Goal: Information Seeking & Learning: Learn about a topic

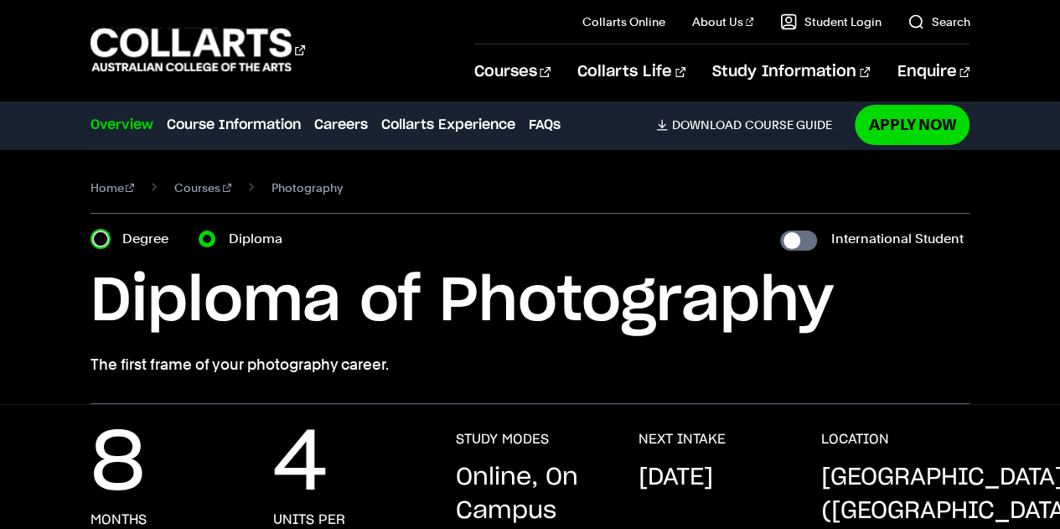
click at [100, 235] on input "Degree" at bounding box center [100, 238] width 17 height 17
radio input "true"
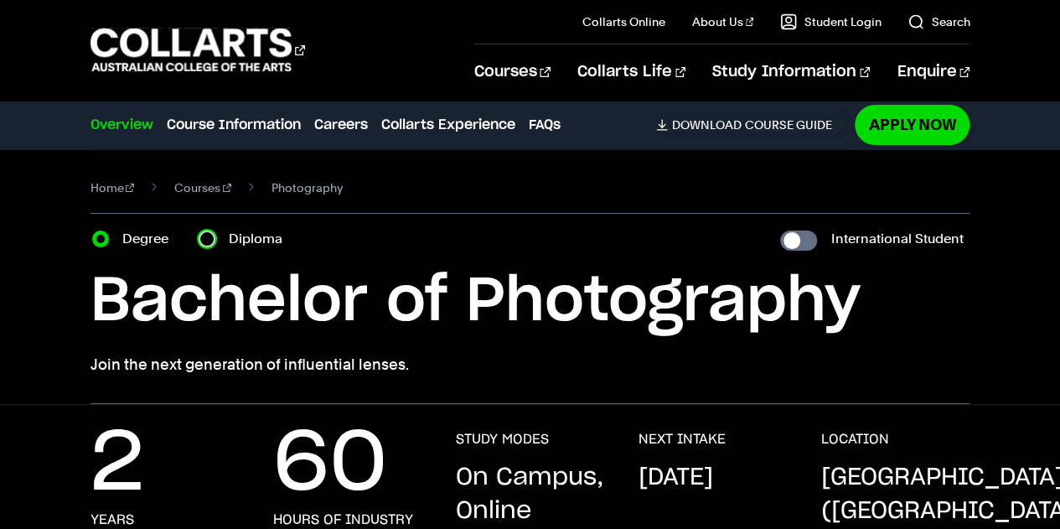
click at [204, 242] on input "Diploma" at bounding box center [207, 238] width 17 height 17
radio input "true"
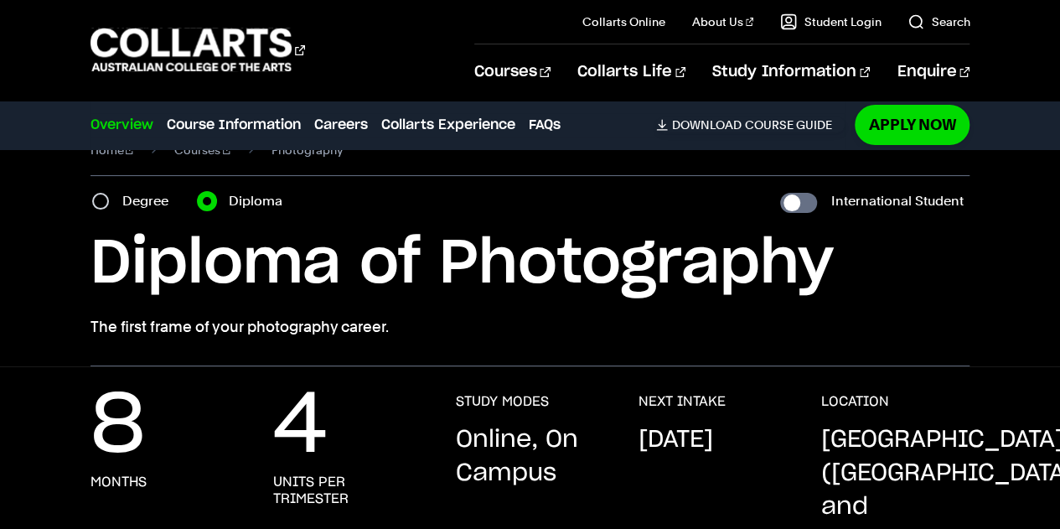
scroll to position [44, 0]
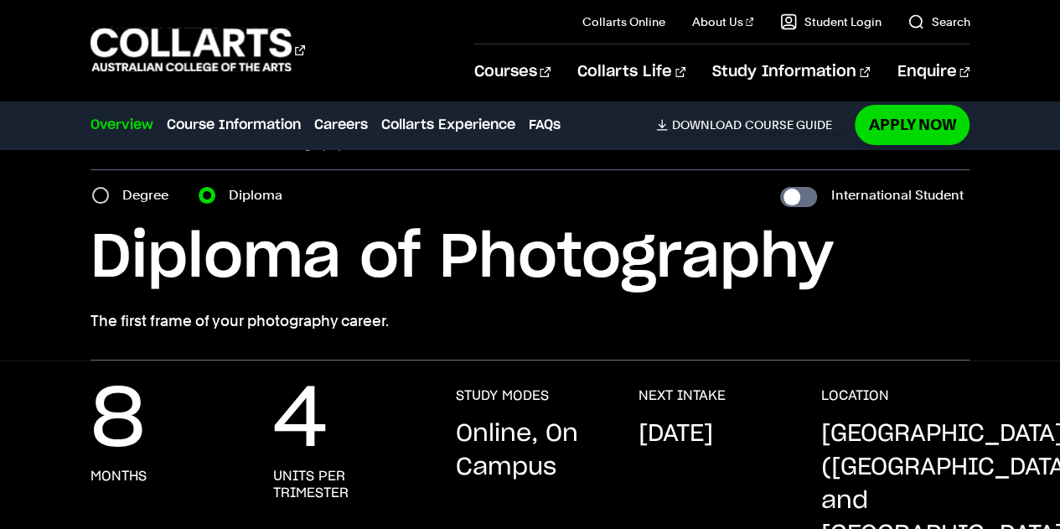
click at [126, 198] on label "Degree" at bounding box center [150, 194] width 56 height 23
click at [109, 198] on input "Degree" at bounding box center [100, 195] width 17 height 17
radio input "true"
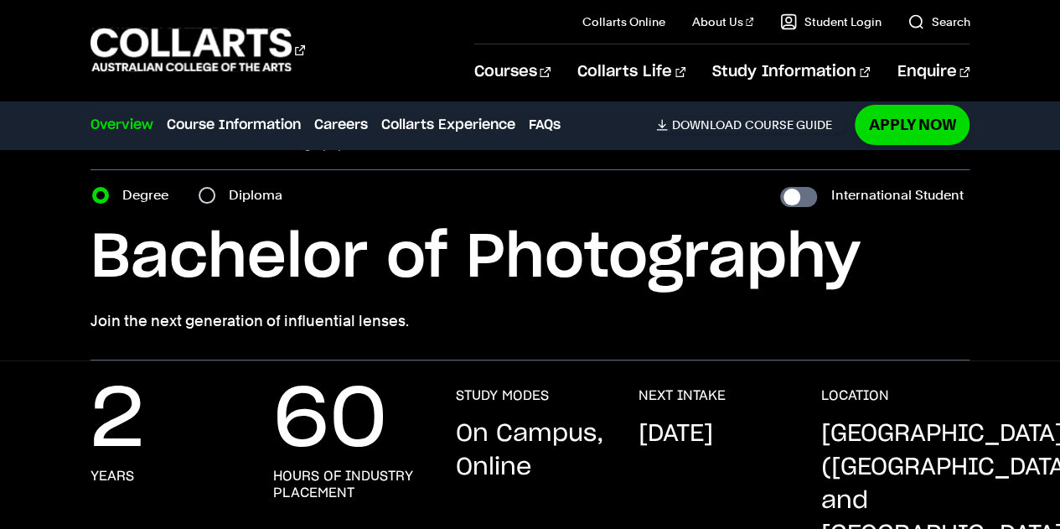
click at [216, 195] on div "Diploma" at bounding box center [246, 194] width 94 height 23
click at [203, 190] on input "Diploma" at bounding box center [207, 195] width 17 height 17
radio input "true"
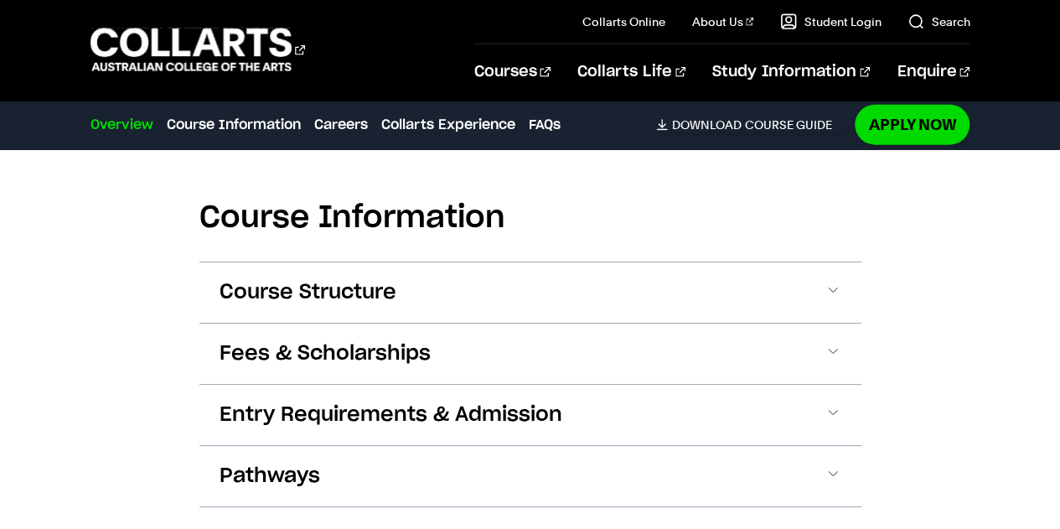
scroll to position [2050, 0]
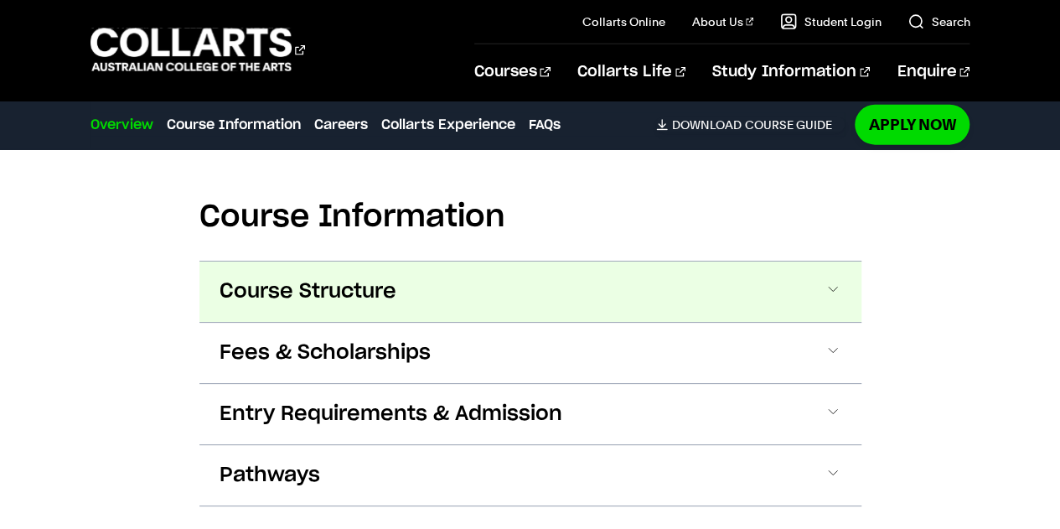
click at [533, 261] on button "Course Structure" at bounding box center [530, 291] width 662 height 60
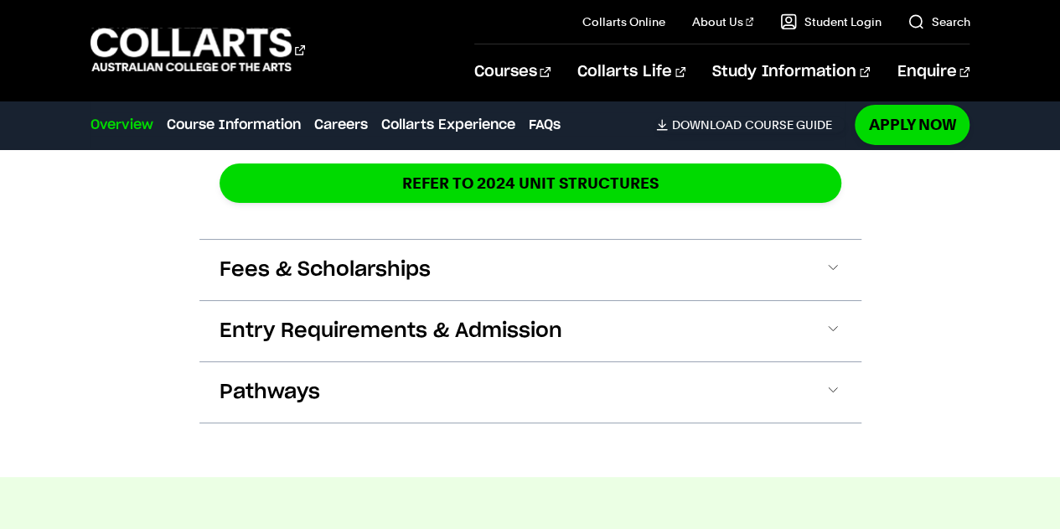
scroll to position [2803, 0]
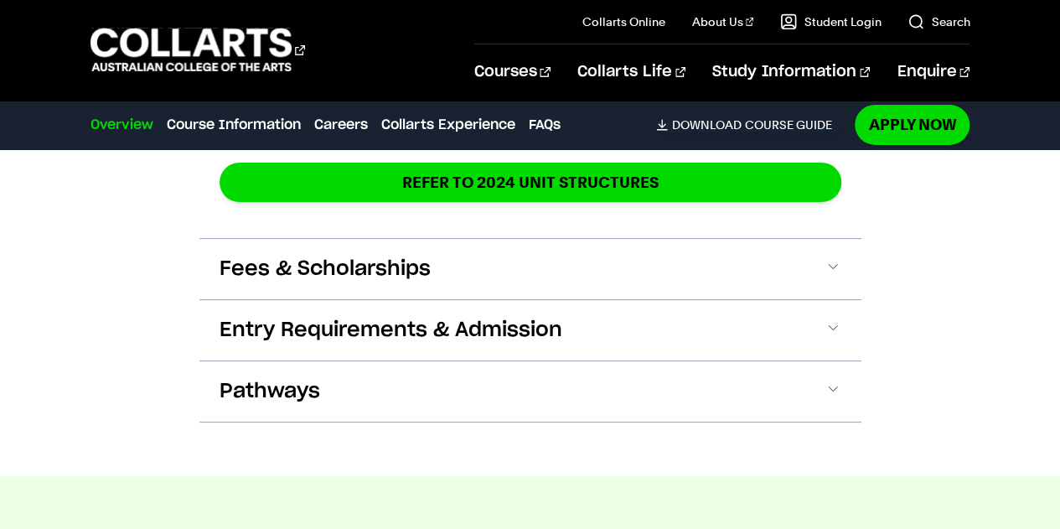
click at [756, 256] on button "Fees & Scholarships" at bounding box center [530, 269] width 662 height 60
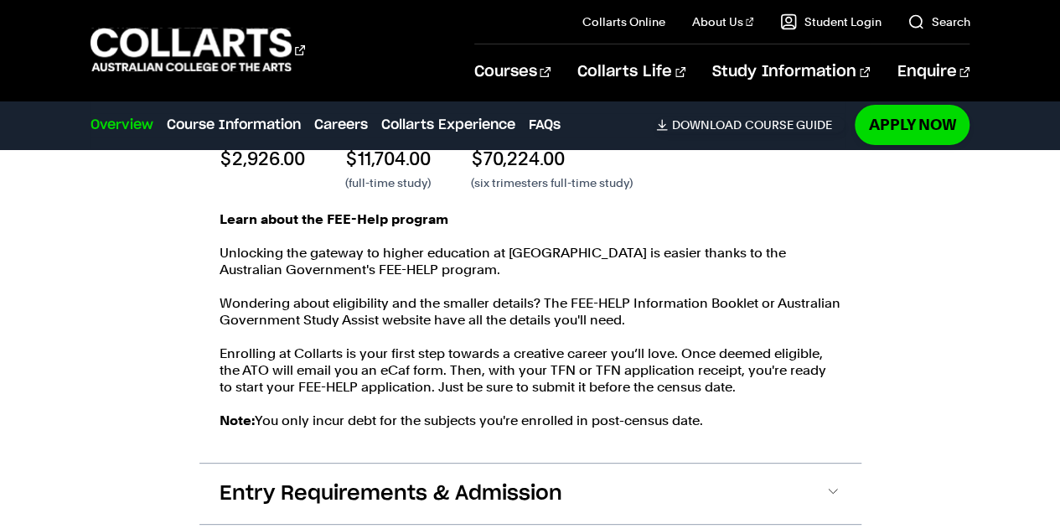
scroll to position [3088, 0]
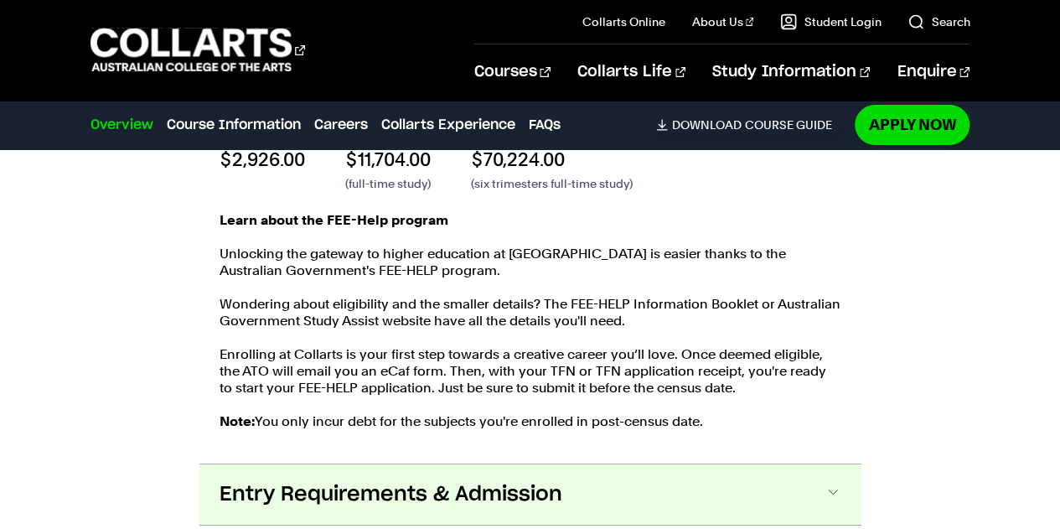
click at [451, 464] on button "Entry Requirements & Admission" at bounding box center [530, 494] width 662 height 60
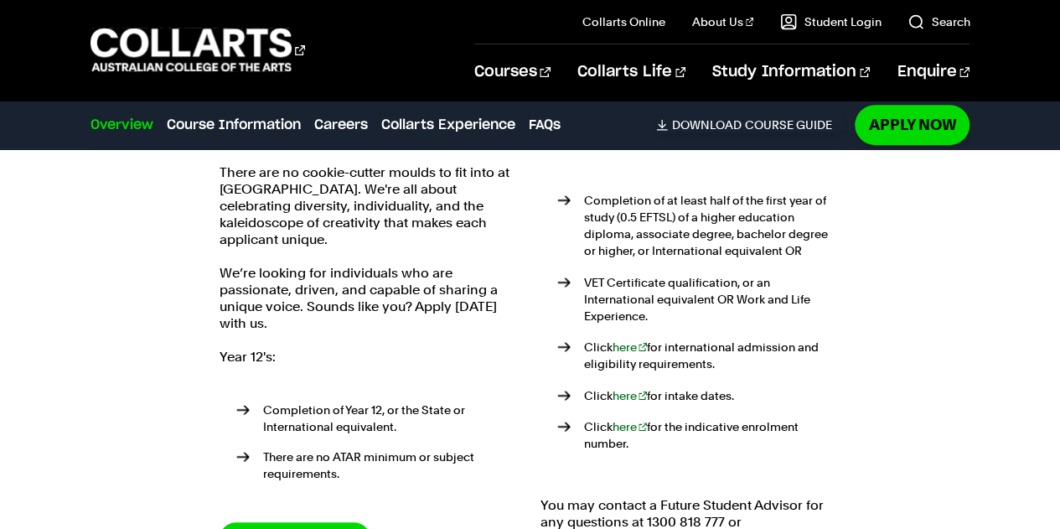
scroll to position [3499, 0]
